Goal: Find specific page/section: Find specific page/section

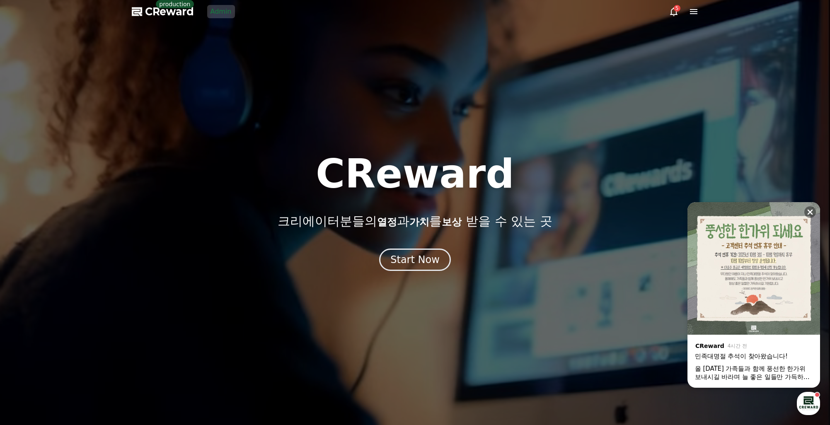
click at [810, 410] on div "button" at bounding box center [808, 403] width 23 height 23
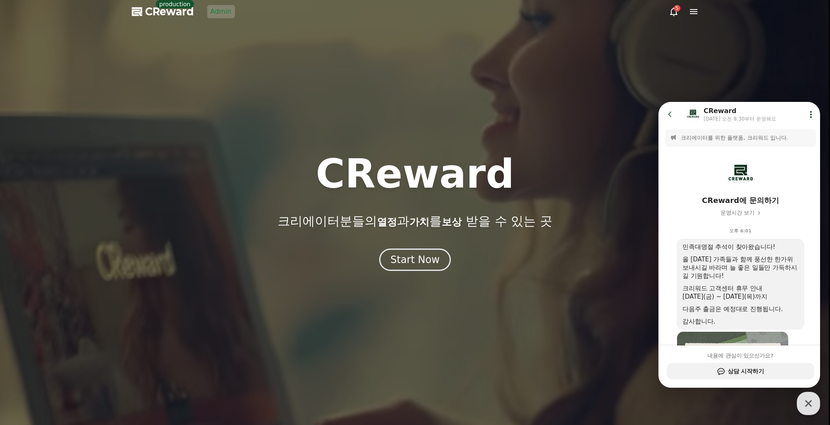
scroll to position [115, 0]
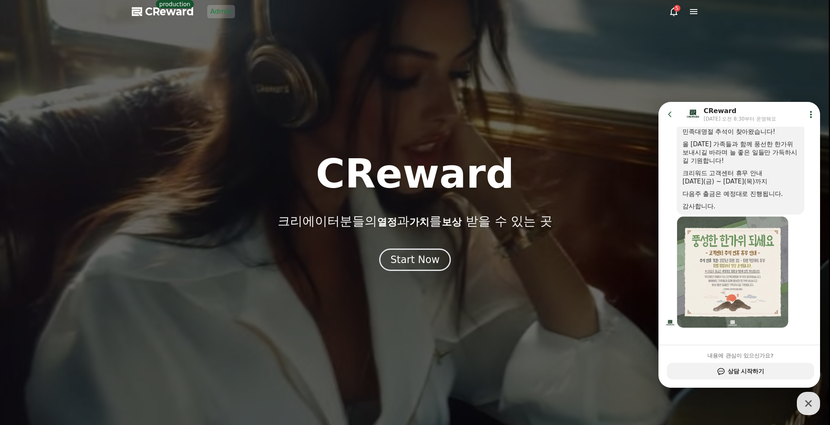
click at [372, 85] on div at bounding box center [415, 212] width 830 height 425
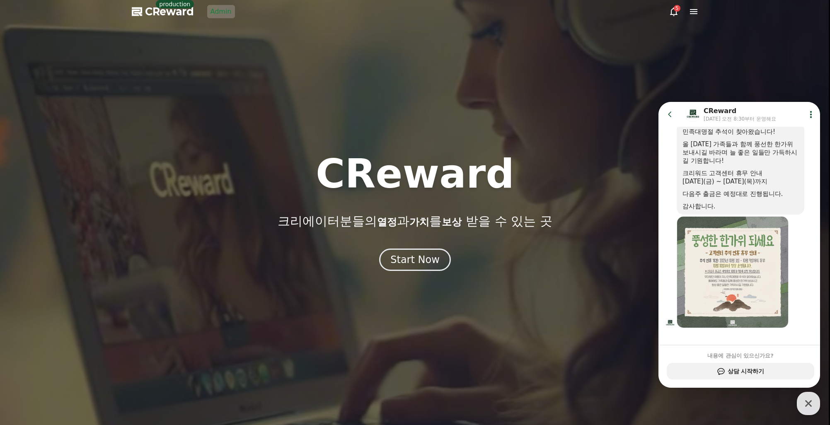
click at [227, 14] on link "Admin" at bounding box center [221, 11] width 28 height 13
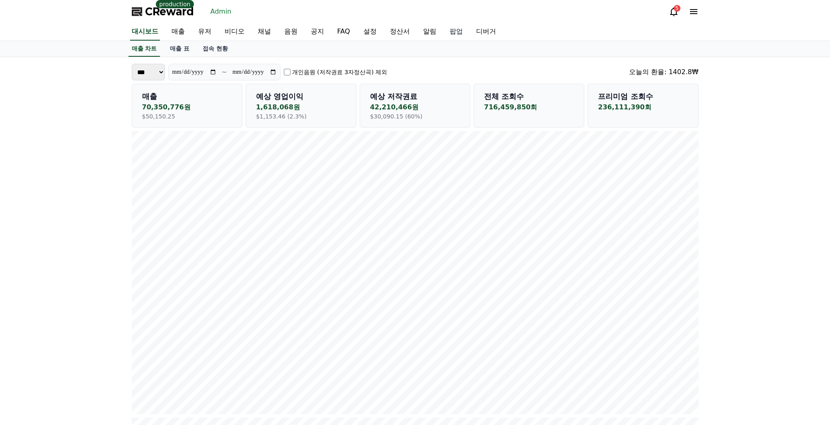
click at [443, 31] on link "팝업" at bounding box center [456, 31] width 27 height 17
